Goal: Task Accomplishment & Management: Manage account settings

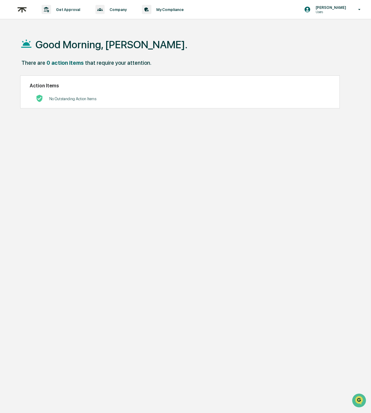
click at [266, 38] on div "Good Morning, [PERSON_NAME]." at bounding box center [187, 44] width 334 height 31
click at [0, 0] on p "Data, Deadlines & Settings" at bounding box center [0, 0] width 0 height 0
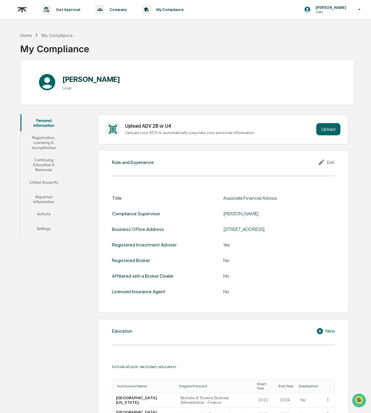
click at [48, 148] on button "Registration, Licensing & Accreditation" at bounding box center [43, 142] width 46 height 22
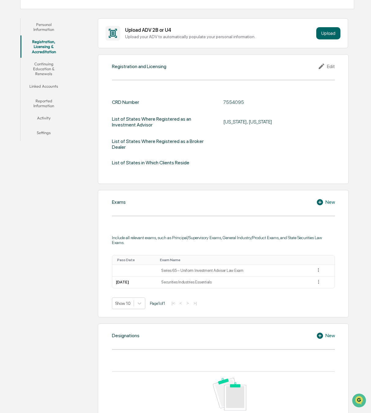
scroll to position [88, 0]
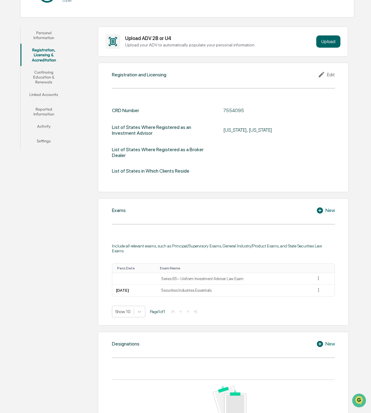
click at [47, 75] on button "Continuing Education & Renewals" at bounding box center [43, 77] width 46 height 22
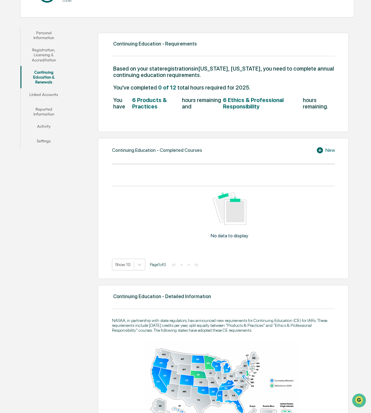
click at [45, 94] on button "Linked Accounts" at bounding box center [43, 95] width 46 height 15
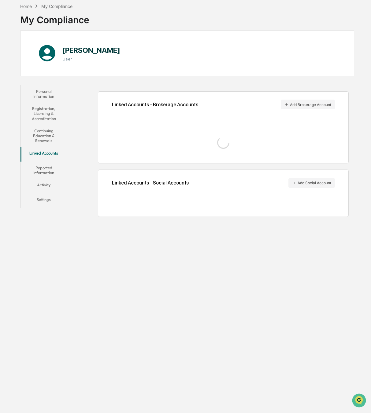
scroll to position [29, 0]
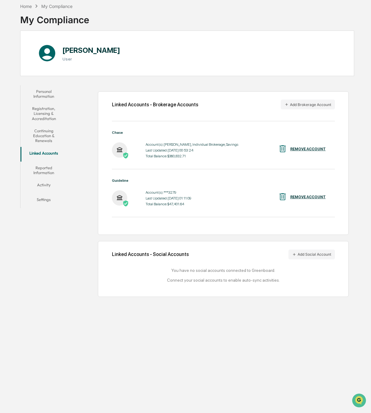
click at [51, 174] on button "Reported Information" at bounding box center [43, 170] width 46 height 17
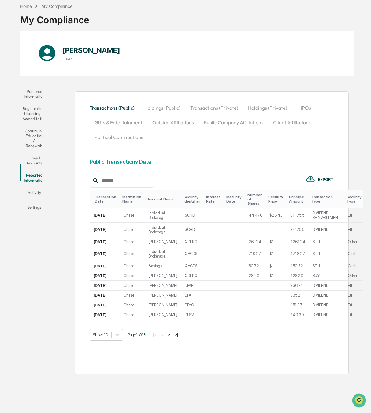
click at [36, 187] on button "Activity" at bounding box center [34, 194] width 28 height 15
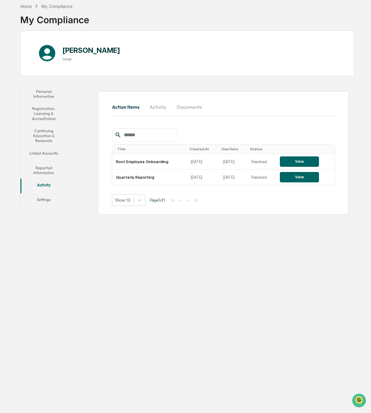
click at [48, 200] on button "Settings" at bounding box center [43, 201] width 46 height 15
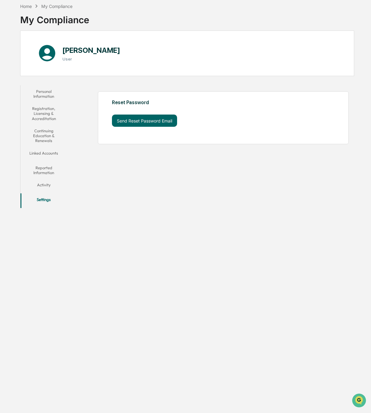
click at [50, 91] on button "Personal Information" at bounding box center [43, 93] width 46 height 17
